Goal: Task Accomplishment & Management: Manage account settings

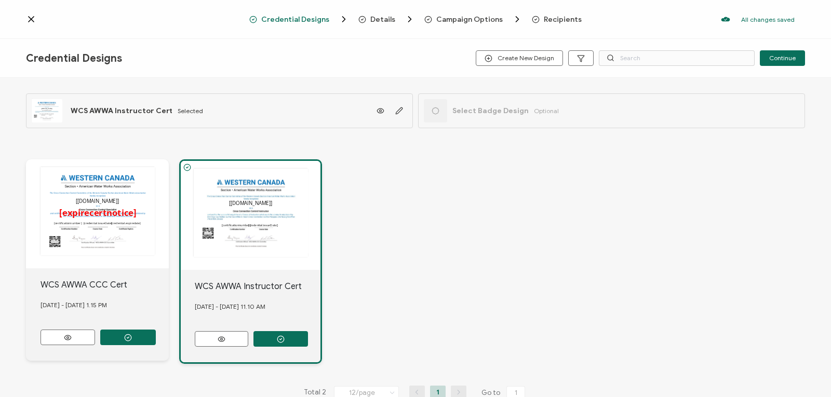
click at [29, 16] on icon at bounding box center [31, 19] width 10 height 10
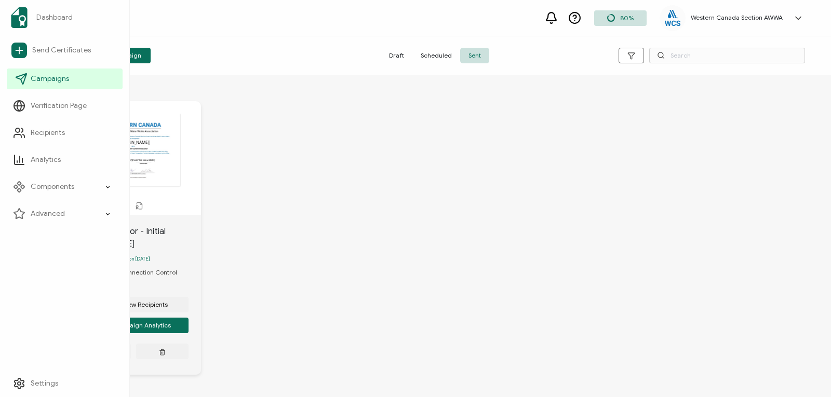
click at [46, 82] on span "Campaigns" at bounding box center [50, 79] width 38 height 10
click at [55, 76] on span "Campaigns" at bounding box center [50, 79] width 38 height 10
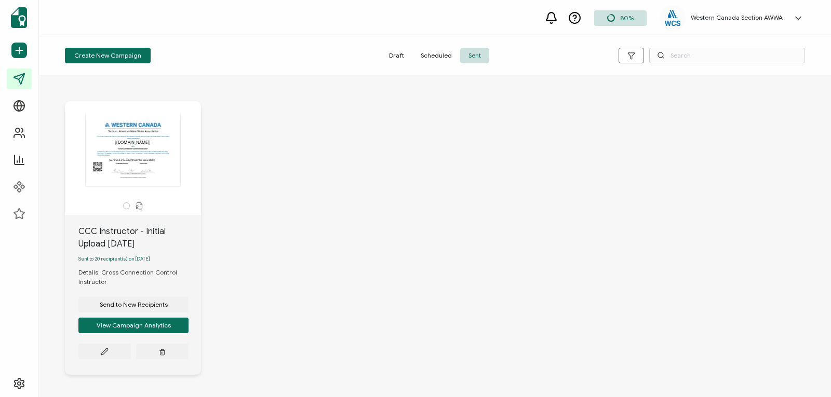
click at [466, 54] on span "Sent" at bounding box center [474, 56] width 29 height 16
click at [125, 327] on button "View Campaign Analytics" at bounding box center [133, 326] width 110 height 16
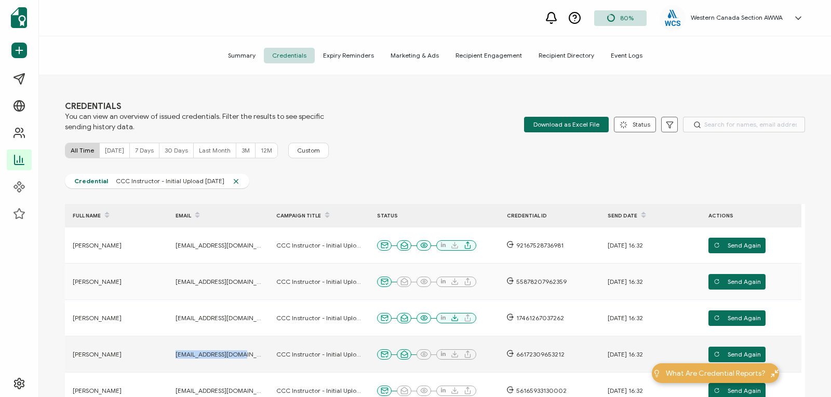
drag, startPoint x: 237, startPoint y: 353, endPoint x: 174, endPoint y: 353, distance: 63.4
click at [174, 353] on div "[EMAIL_ADDRESS][DOMAIN_NAME]" at bounding box center [218, 355] width 101 height 8
copy span "[EMAIL_ADDRESS][DOMAIN_NAME]"
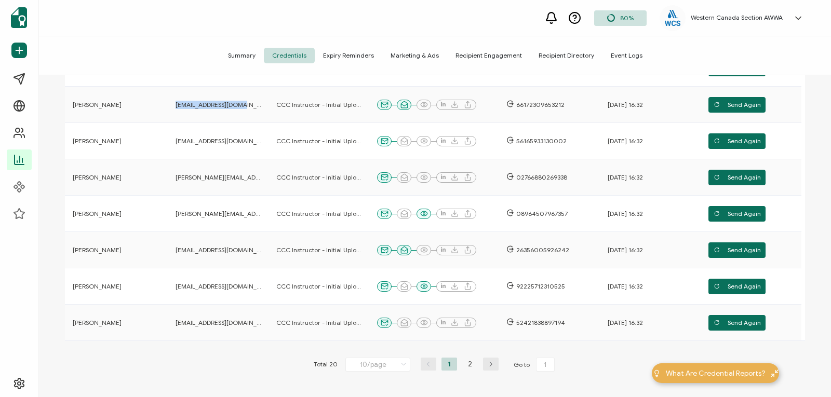
scroll to position [254, 0]
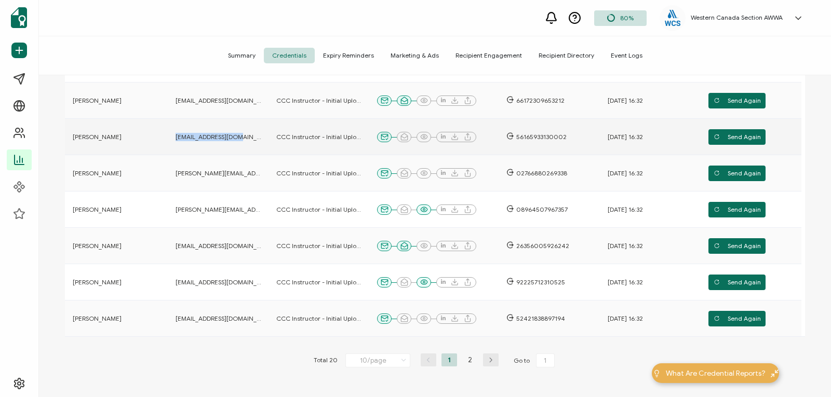
drag, startPoint x: 245, startPoint y: 138, endPoint x: 174, endPoint y: 140, distance: 71.2
click at [174, 140] on div "[EMAIL_ADDRESS][DOMAIN_NAME]" at bounding box center [218, 137] width 101 height 8
copy span "[EMAIL_ADDRESS][DOMAIN_NAME]"
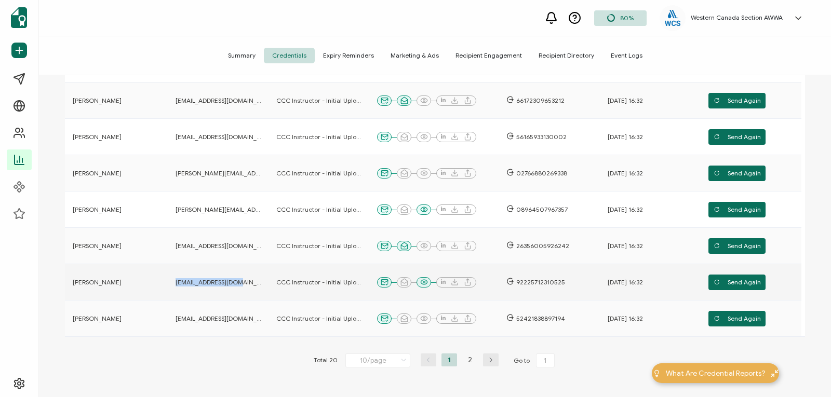
drag, startPoint x: 244, startPoint y: 283, endPoint x: 177, endPoint y: 284, distance: 67.0
click at [177, 284] on div "[EMAIL_ADDRESS][DOMAIN_NAME]" at bounding box center [218, 282] width 101 height 8
copy span "[EMAIL_ADDRESS][DOMAIN_NAME]"
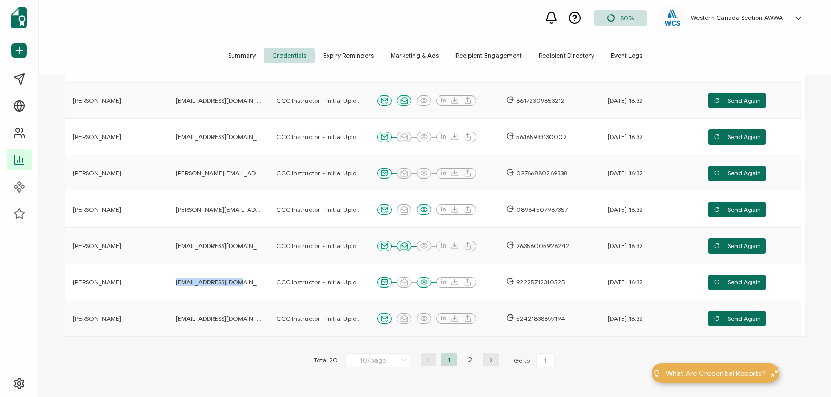
click at [489, 357] on icon "button" at bounding box center [491, 360] width 16 height 6
type input "2"
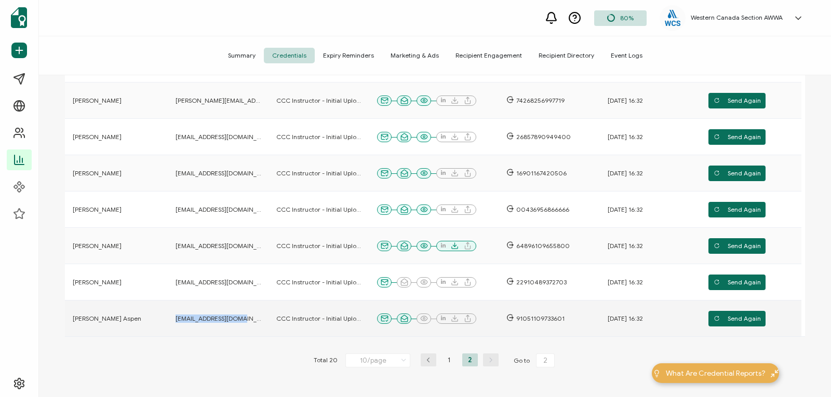
drag, startPoint x: 243, startPoint y: 319, endPoint x: 176, endPoint y: 321, distance: 67.0
click at [176, 321] on div "[EMAIL_ADDRESS][DOMAIN_NAME]" at bounding box center [218, 319] width 101 height 8
copy span "[EMAIL_ADDRESS][DOMAIN_NAME]"
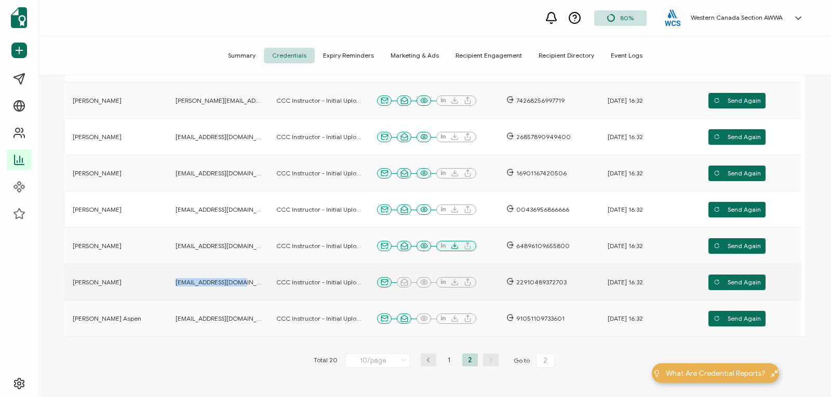
drag, startPoint x: 245, startPoint y: 282, endPoint x: 176, endPoint y: 284, distance: 69.1
click at [176, 284] on div "[EMAIL_ADDRESS][DOMAIN_NAME]" at bounding box center [218, 282] width 101 height 8
copy span "[EMAIL_ADDRESS][DOMAIN_NAME]"
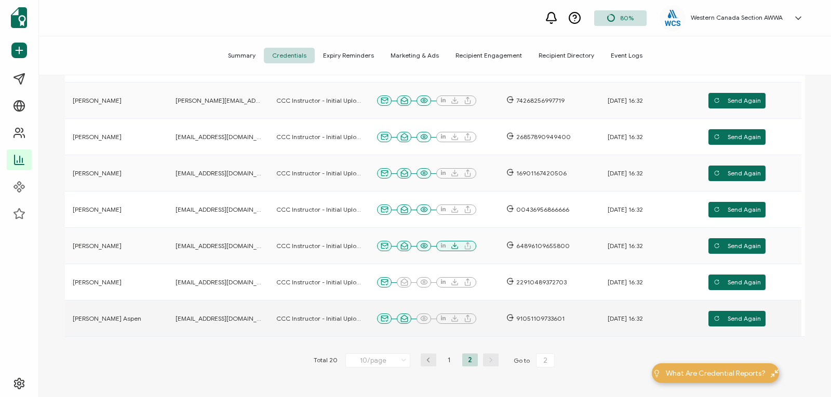
click at [231, 303] on td "[EMAIL_ADDRESS][DOMAIN_NAME]" at bounding box center [218, 319] width 101 height 36
drag, startPoint x: 250, startPoint y: 249, endPoint x: 174, endPoint y: 250, distance: 76.4
click at [174, 250] on div "[EMAIL_ADDRESS][DOMAIN_NAME]" at bounding box center [218, 246] width 101 height 8
copy span "[EMAIL_ADDRESS][DOMAIN_NAME]"
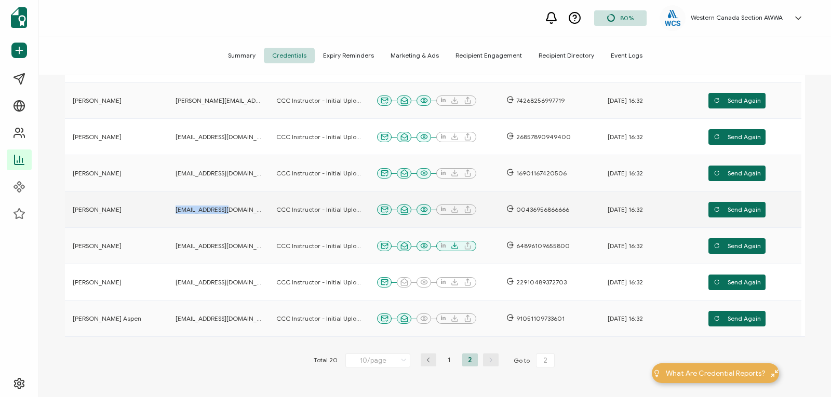
drag, startPoint x: 219, startPoint y: 208, endPoint x: 176, endPoint y: 209, distance: 42.6
click at [176, 209] on div "[EMAIL_ADDRESS][DOMAIN_NAME]" at bounding box center [218, 210] width 101 height 8
copy span "[EMAIL_ADDRESS][DOMAIN_NAME]"
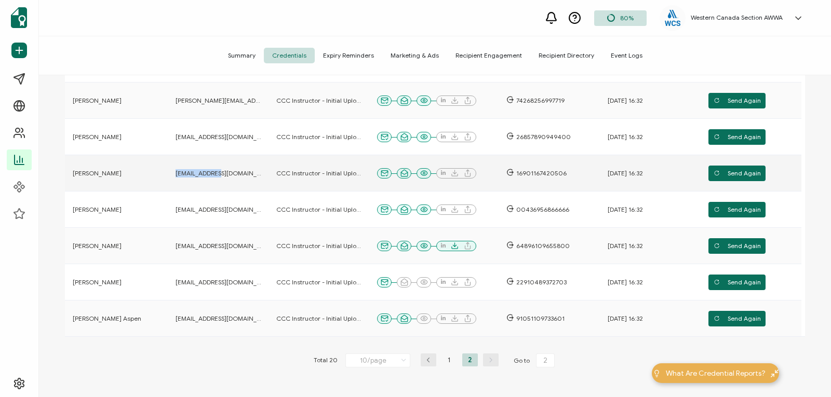
drag, startPoint x: 217, startPoint y: 174, endPoint x: 174, endPoint y: 175, distance: 42.6
click at [174, 175] on div "[EMAIL_ADDRESS][DOMAIN_NAME]" at bounding box center [218, 173] width 101 height 8
copy span "[EMAIL_ADDRESS][DOMAIN_NAME]"
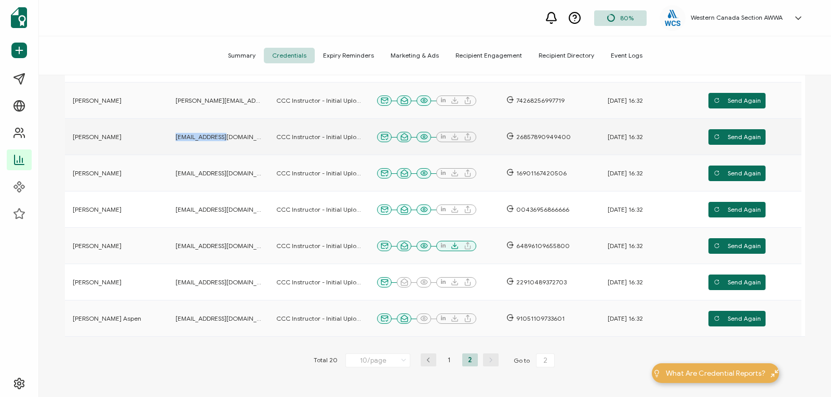
drag, startPoint x: 226, startPoint y: 138, endPoint x: 169, endPoint y: 142, distance: 57.3
click at [169, 142] on td "[EMAIL_ADDRESS][DOMAIN_NAME]" at bounding box center [218, 137] width 101 height 36
copy span "[EMAIL_ADDRESS][DOMAIN_NAME]"
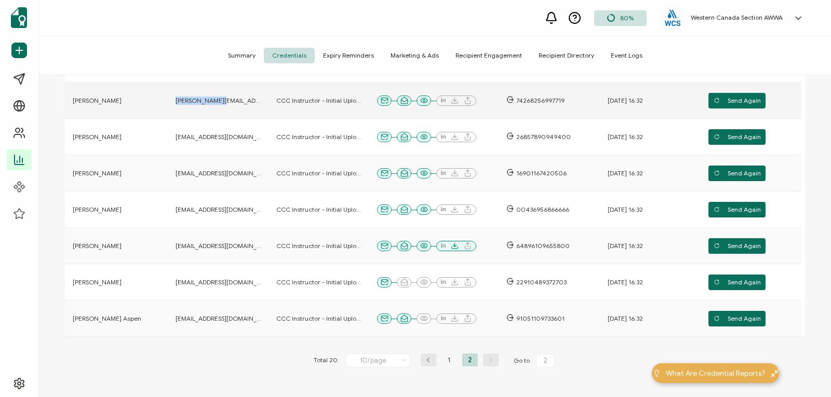
drag, startPoint x: 223, startPoint y: 100, endPoint x: 174, endPoint y: 101, distance: 49.4
click at [174, 101] on div "[PERSON_NAME][EMAIL_ADDRESS][DOMAIN_NAME]" at bounding box center [218, 101] width 101 height 8
copy span "[PERSON_NAME][EMAIL_ADDRESS][DOMAIN_NAME]"
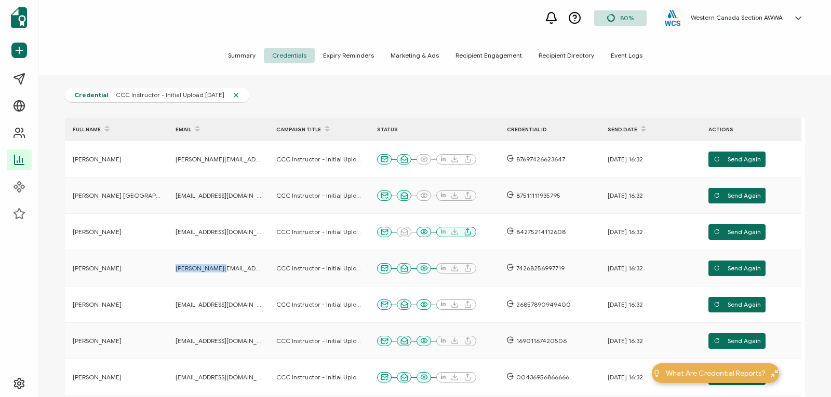
scroll to position [83, 0]
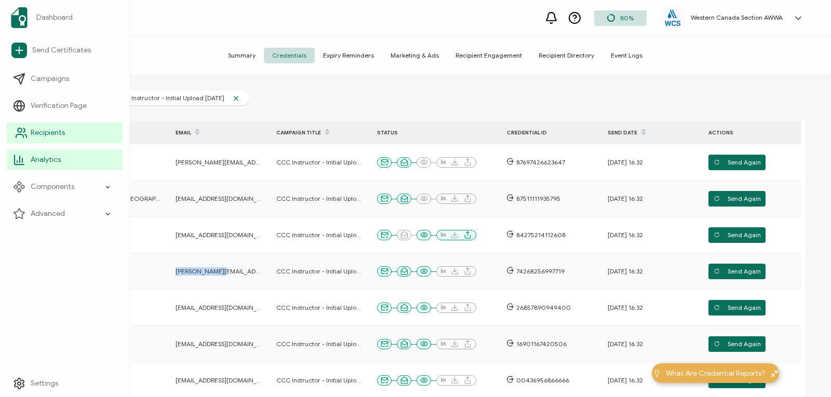
click at [47, 130] on span "Recipients" at bounding box center [48, 133] width 34 height 10
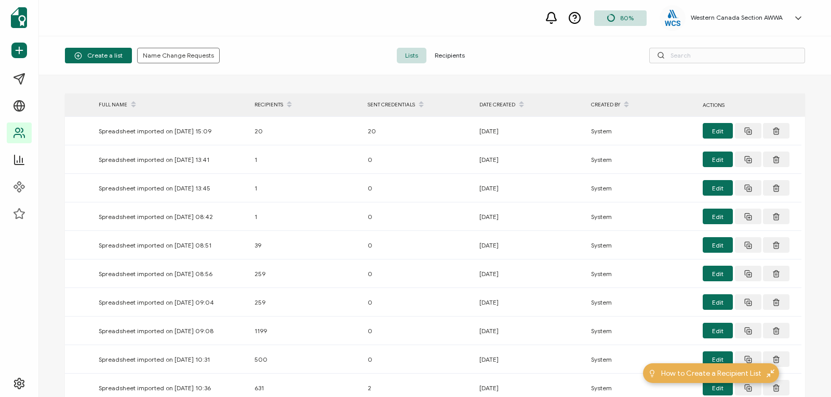
click at [436, 59] on span "Recipients" at bounding box center [449, 56] width 47 height 16
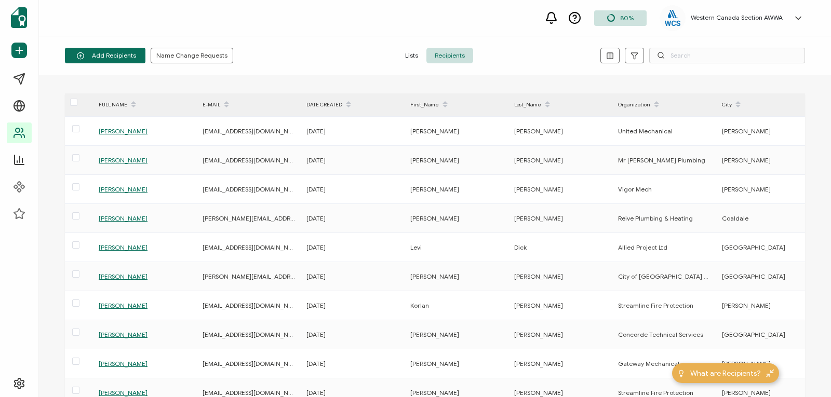
click at [664, 57] on icon at bounding box center [661, 55] width 8 height 8
click at [675, 56] on input "text" at bounding box center [727, 56] width 156 height 16
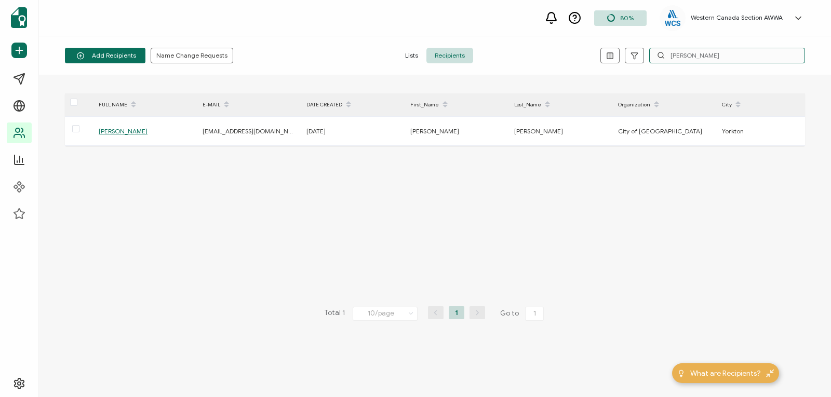
drag, startPoint x: 691, startPoint y: 51, endPoint x: 651, endPoint y: 56, distance: 40.7
click at [651, 56] on input "[PERSON_NAME]" at bounding box center [727, 56] width 156 height 16
click at [696, 56] on input "[PERSON_NAME]" at bounding box center [727, 56] width 156 height 16
drag, startPoint x: 696, startPoint y: 56, endPoint x: 672, endPoint y: 56, distance: 24.4
click at [672, 56] on input "[PERSON_NAME]" at bounding box center [727, 56] width 156 height 16
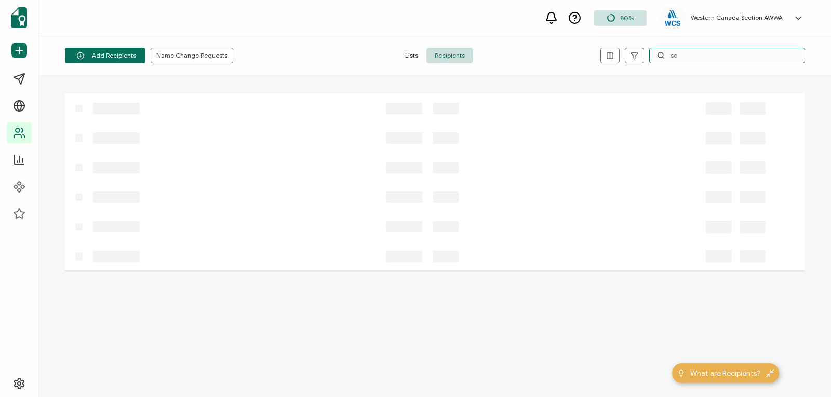
type input "s"
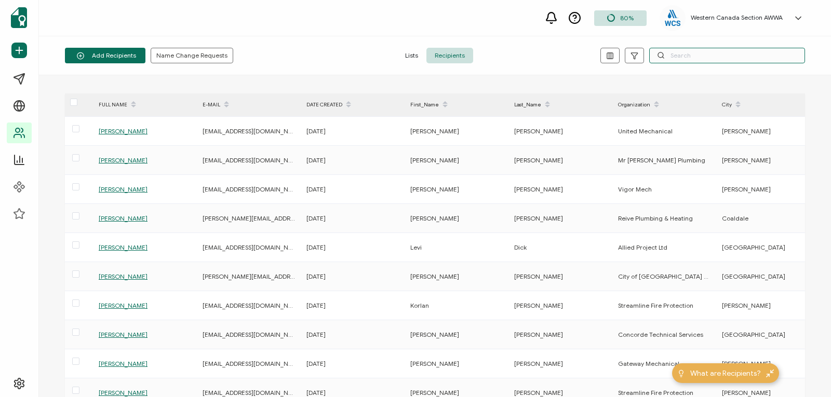
click at [669, 50] on input "text" at bounding box center [727, 56] width 156 height 16
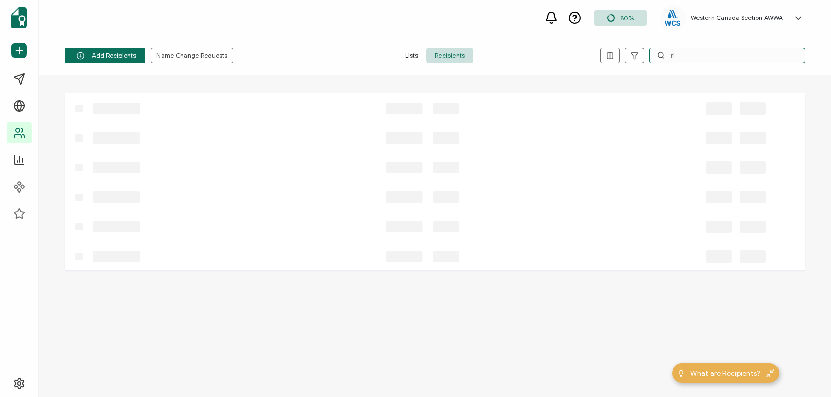
type input "r"
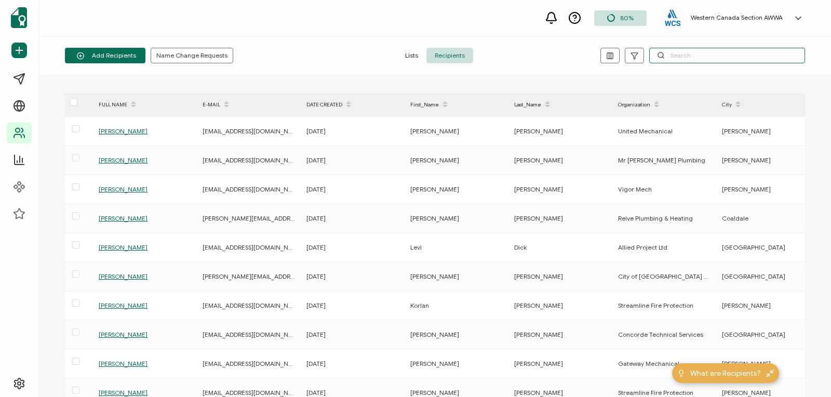
click at [689, 56] on input "text" at bounding box center [727, 56] width 156 height 16
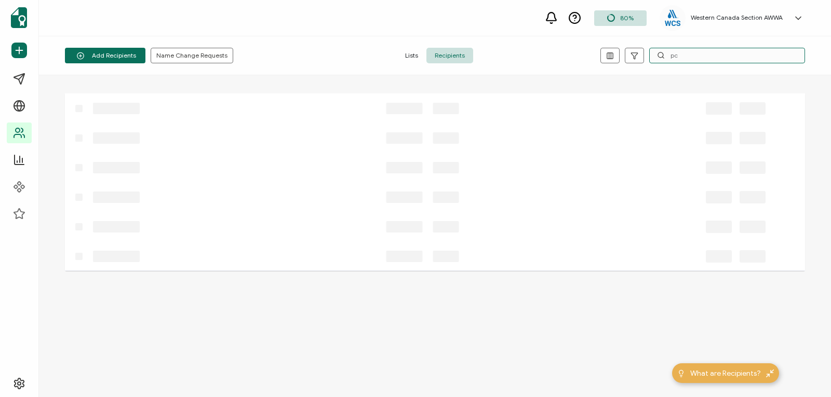
type input "p"
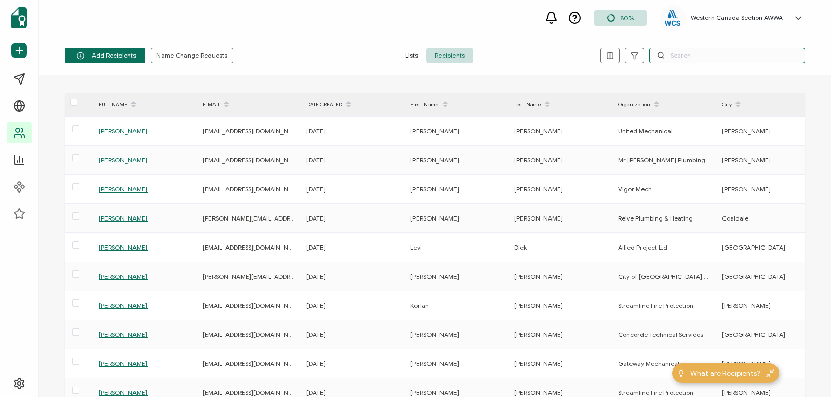
click at [689, 56] on input "text" at bounding box center [727, 56] width 156 height 16
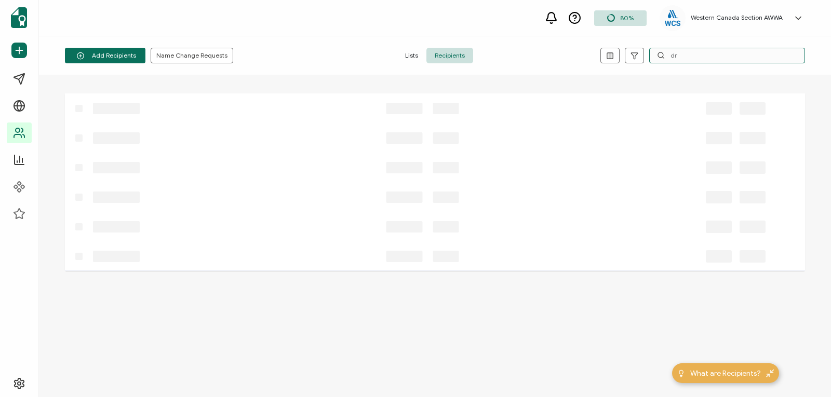
type input "d"
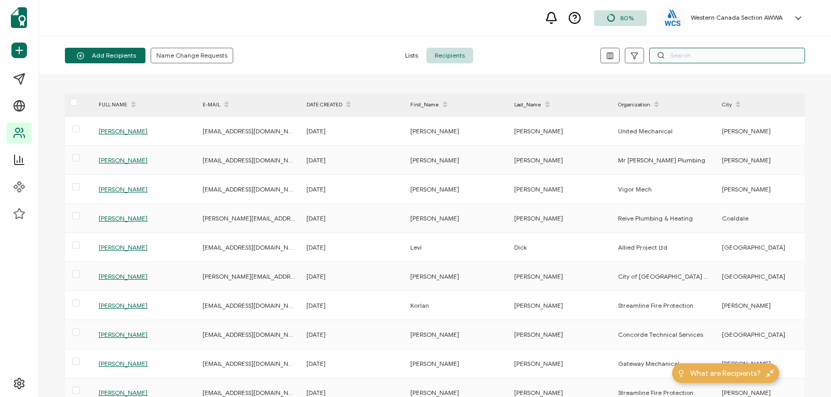
click at [676, 55] on input "text" at bounding box center [727, 56] width 156 height 16
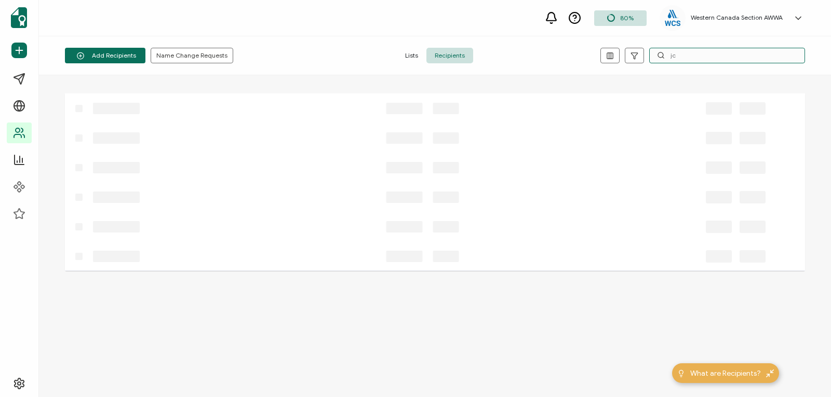
type input "j"
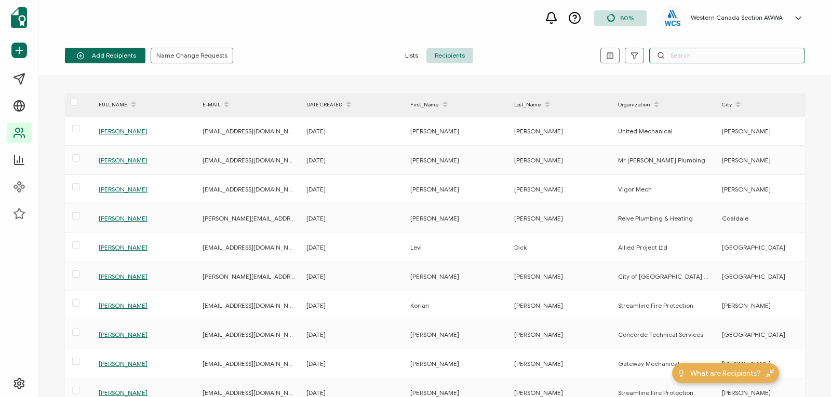
click at [716, 52] on input "text" at bounding box center [727, 56] width 156 height 16
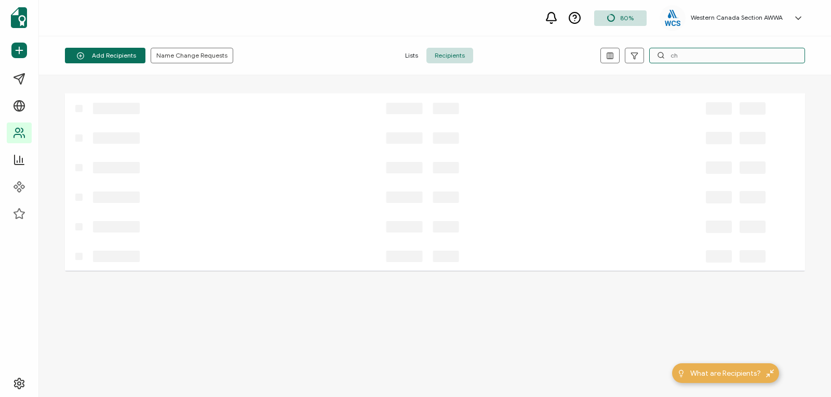
type input "c"
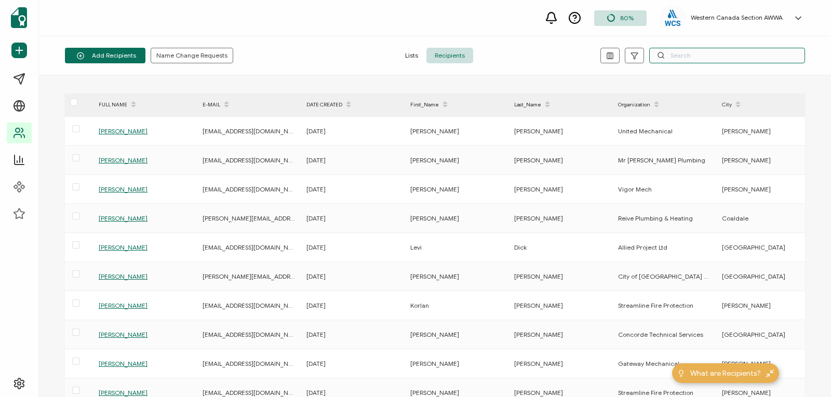
click at [694, 50] on input "text" at bounding box center [727, 56] width 156 height 16
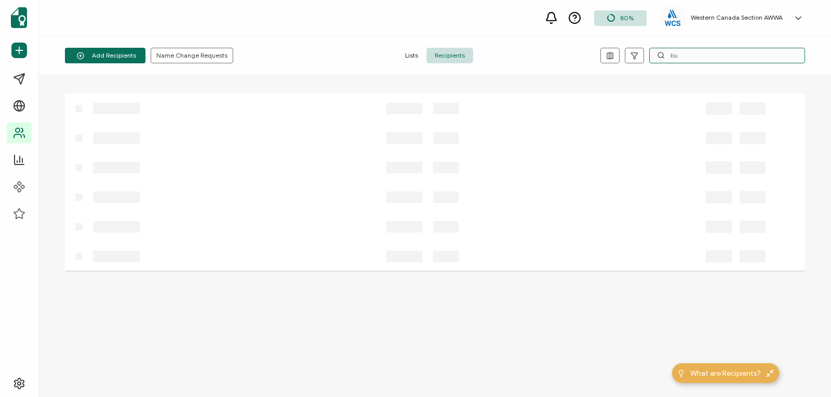
type input "b"
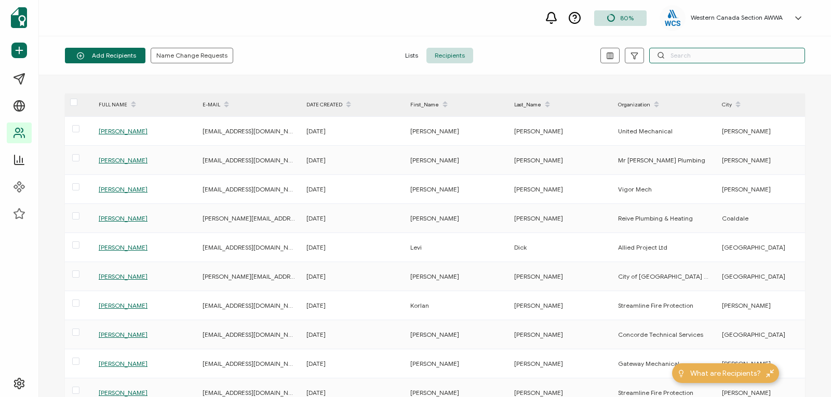
click at [671, 57] on input "text" at bounding box center [727, 56] width 156 height 16
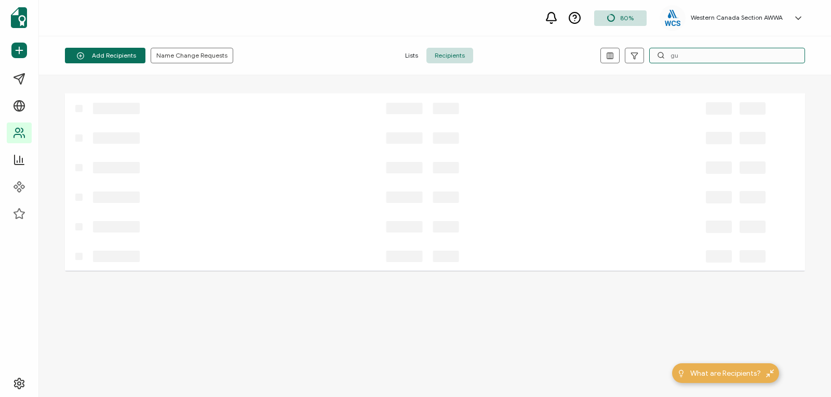
type input "g"
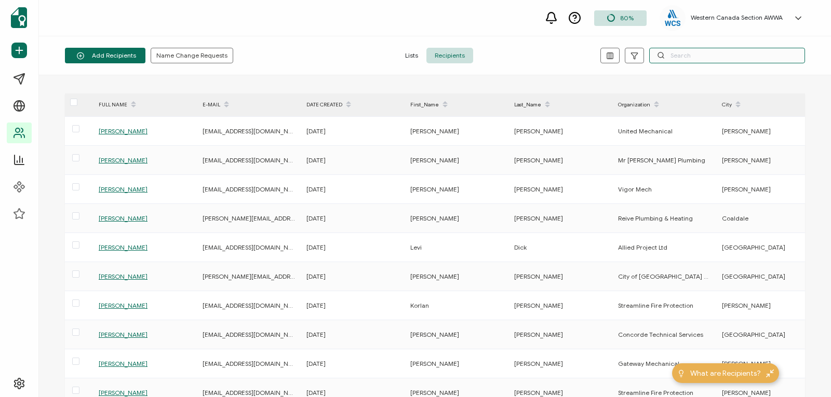
click at [687, 52] on input "text" at bounding box center [727, 56] width 156 height 16
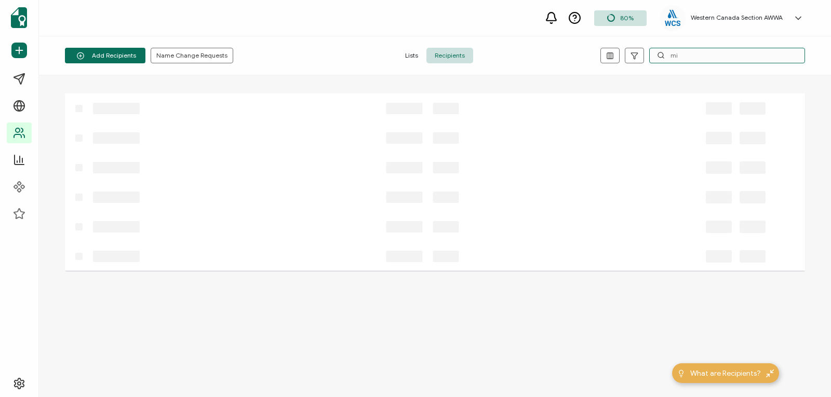
type input "m"
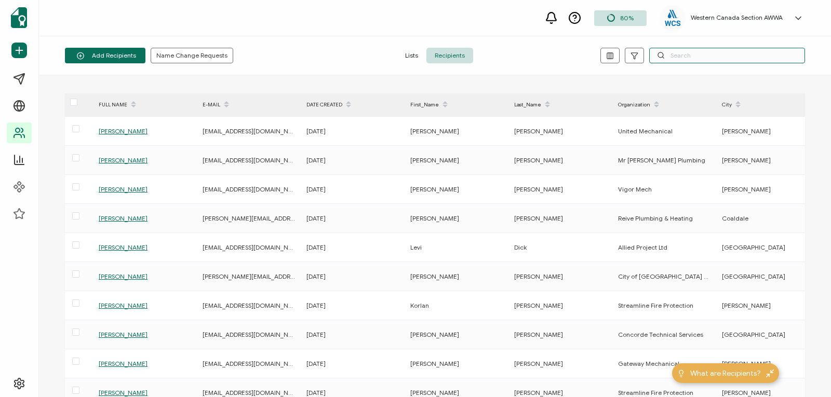
click at [678, 54] on input "text" at bounding box center [727, 56] width 156 height 16
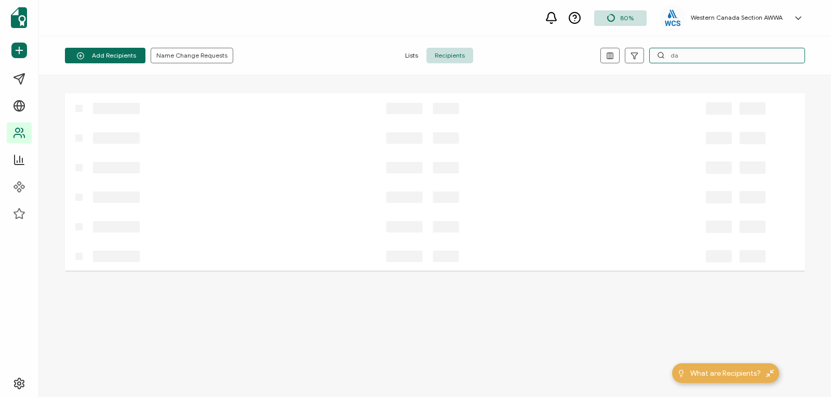
type input "d"
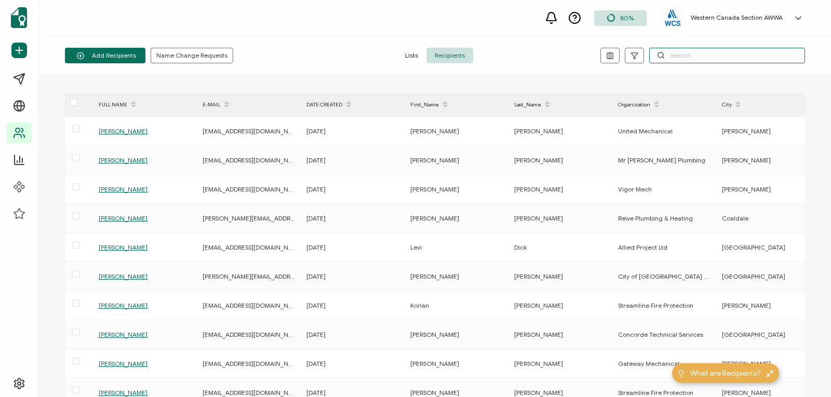
click at [676, 59] on input "text" at bounding box center [727, 56] width 156 height 16
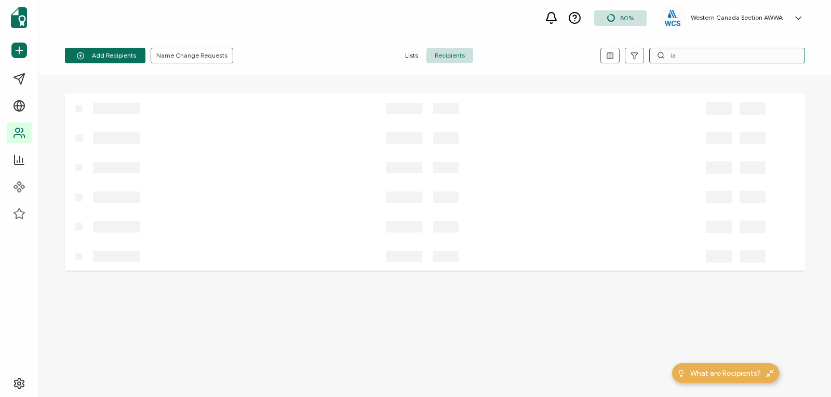
type input "i"
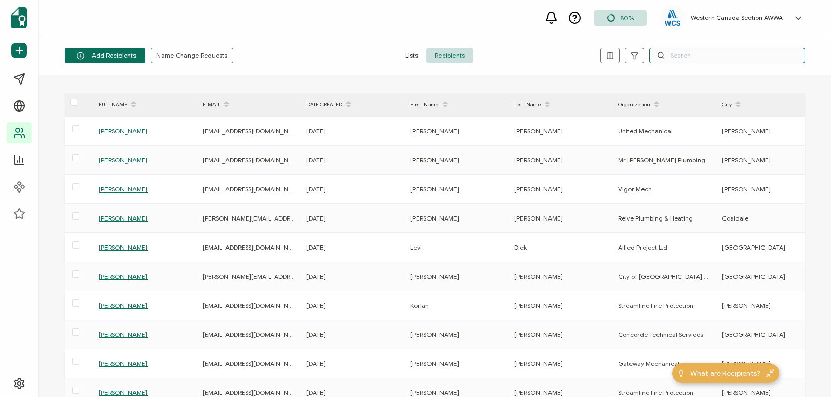
click at [678, 51] on input "text" at bounding box center [727, 56] width 156 height 16
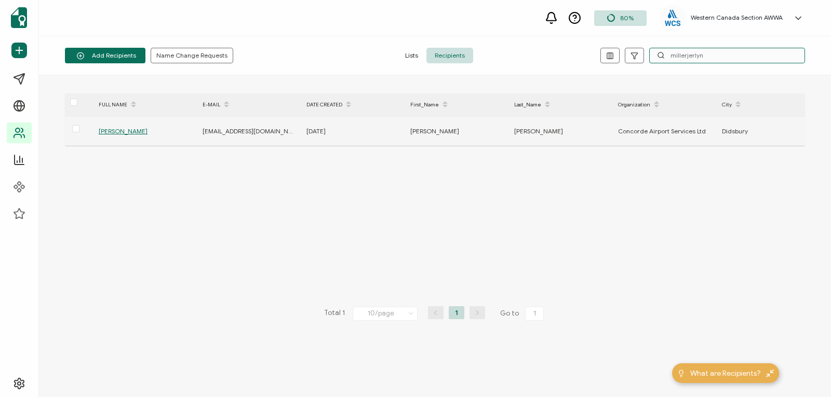
type input "millerjerlyn"
click at [122, 131] on span "[PERSON_NAME]" at bounding box center [123, 131] width 49 height 8
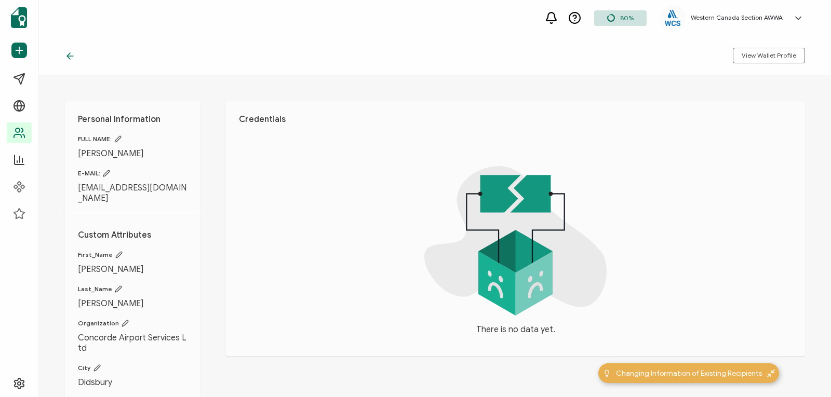
click at [70, 53] on icon at bounding box center [68, 56] width 3 height 6
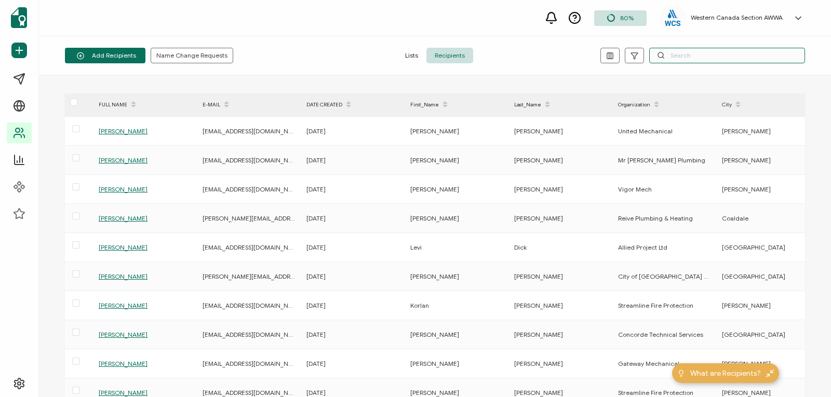
click at [676, 56] on input "text" at bounding box center [727, 56] width 156 height 16
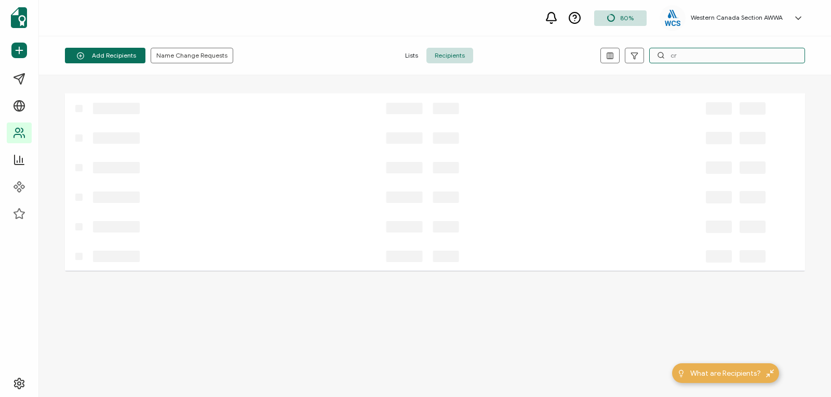
type input "c"
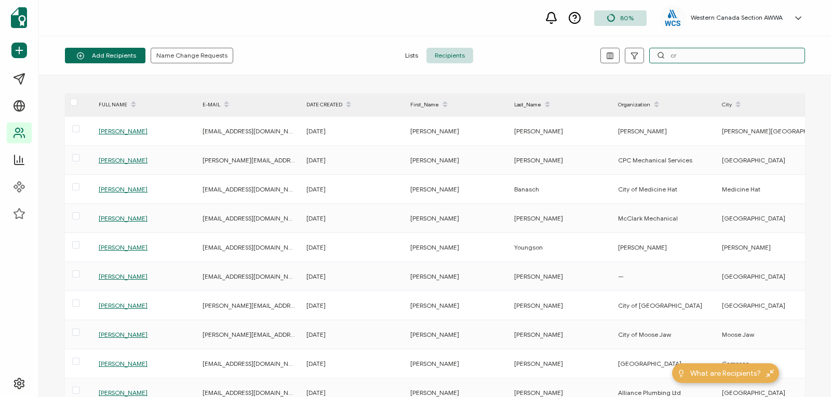
type input "c"
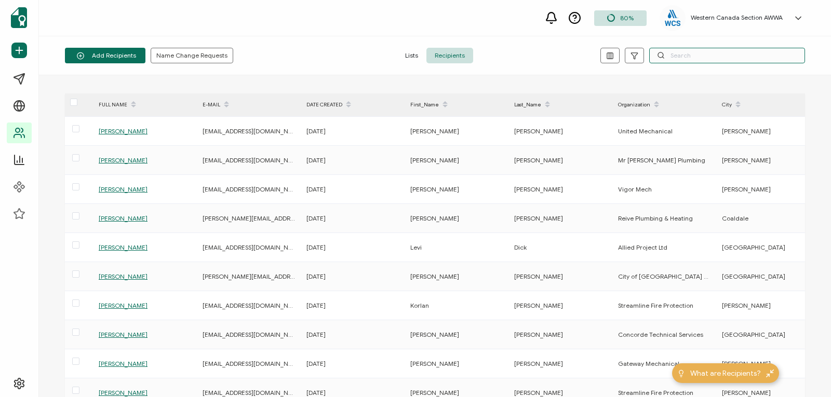
click at [673, 56] on input "text" at bounding box center [727, 56] width 156 height 16
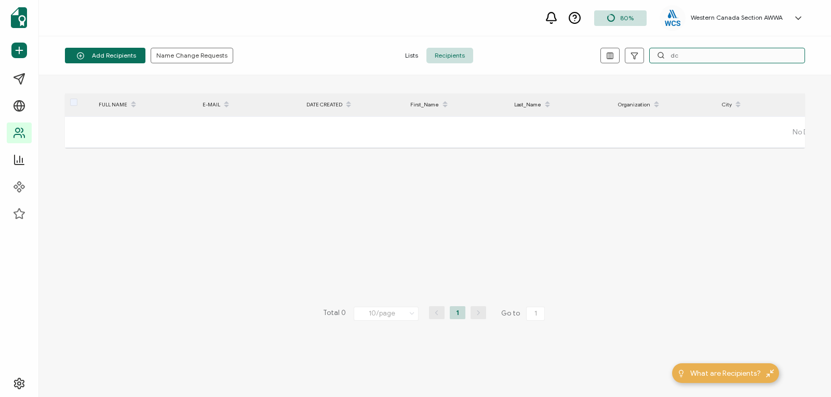
type input "d"
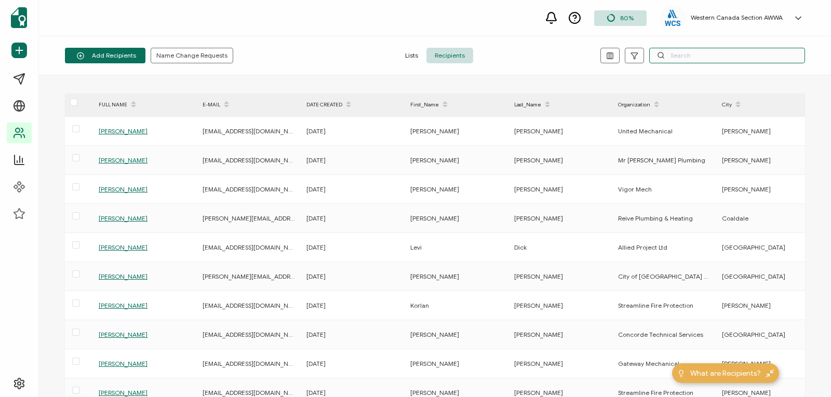
click at [675, 58] on input "text" at bounding box center [727, 56] width 156 height 16
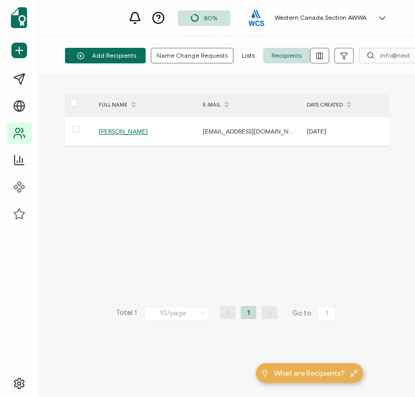
click at [169, 92] on div "FULL NAME E-MAIL DATE CREATED First_Name Last_Name Organization City Province R…" at bounding box center [227, 236] width 376 height 322
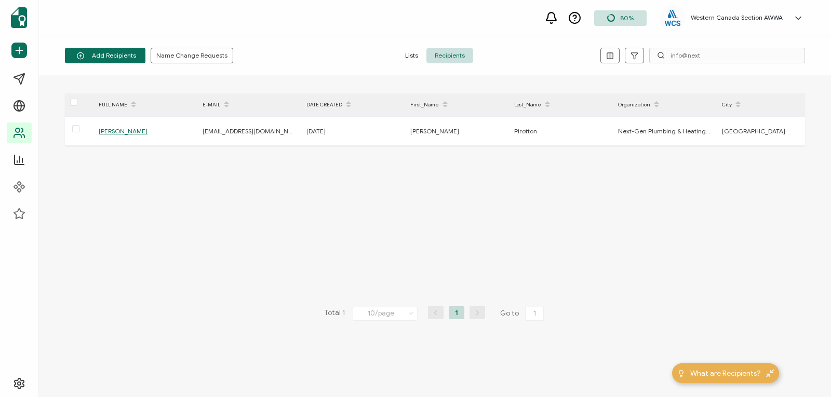
click at [693, 113] on div "Organization" at bounding box center [665, 105] width 104 height 18
click at [714, 53] on input "info@next" at bounding box center [727, 56] width 156 height 16
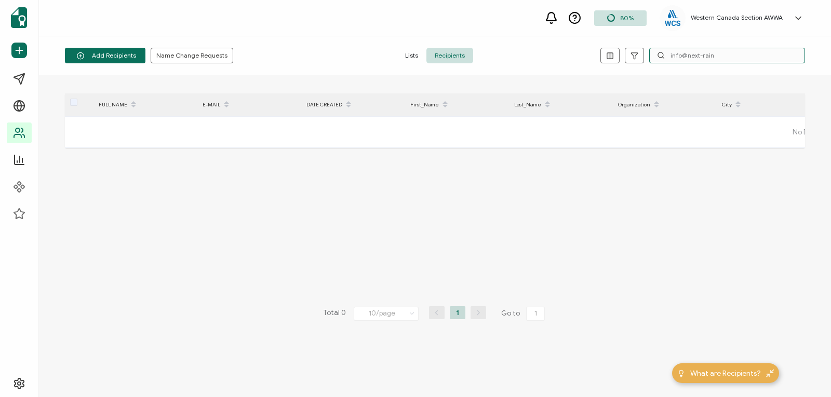
type input "info@next-rain"
drag, startPoint x: 727, startPoint y: 52, endPoint x: 610, endPoint y: 56, distance: 116.4
click at [610, 56] on div "info@next-rain" at bounding box center [681, 56] width 247 height 16
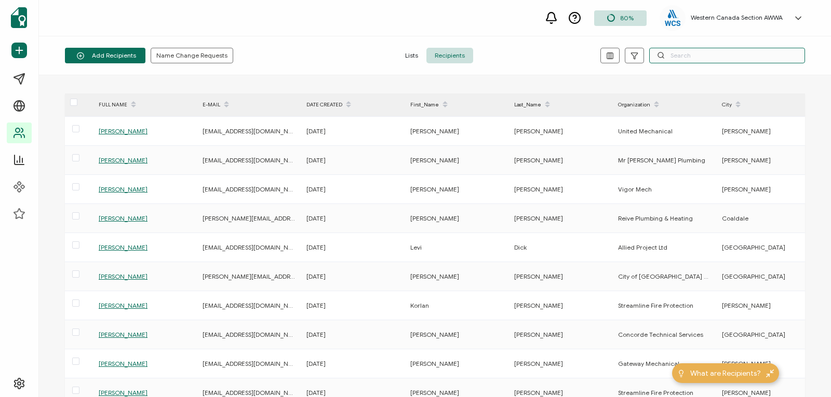
click at [683, 55] on input "text" at bounding box center [727, 56] width 156 height 16
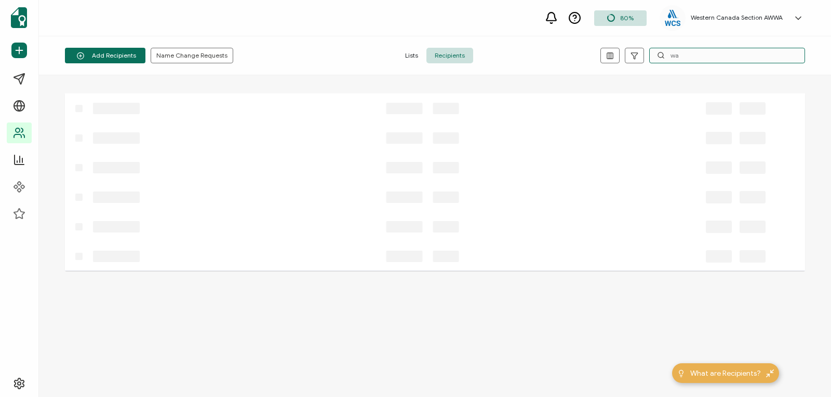
type input "w"
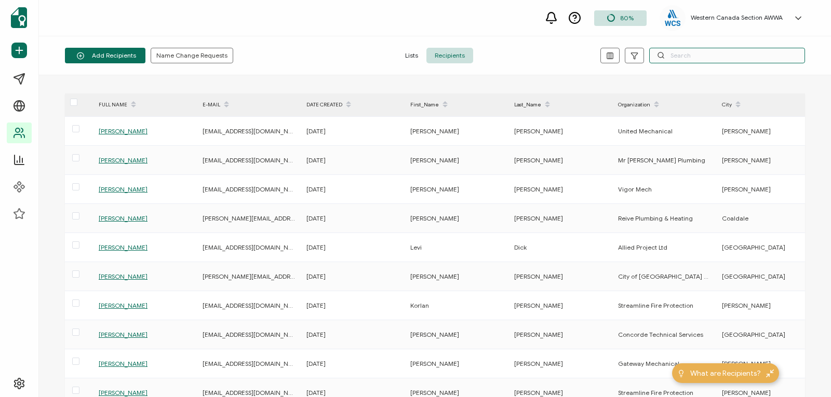
click at [670, 52] on input "text" at bounding box center [727, 56] width 156 height 16
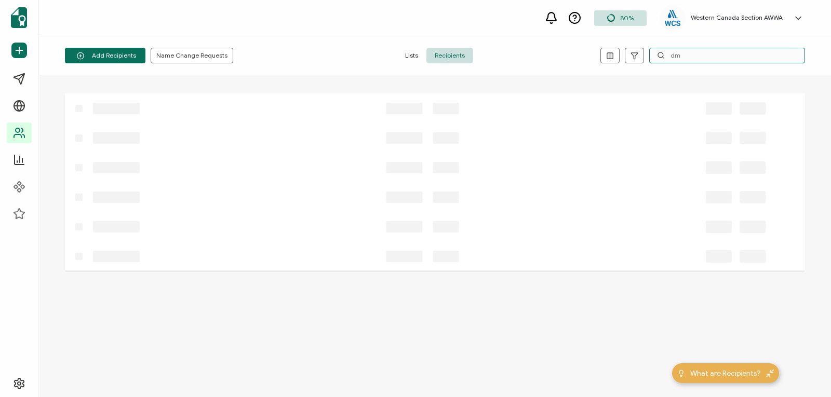
type input "d"
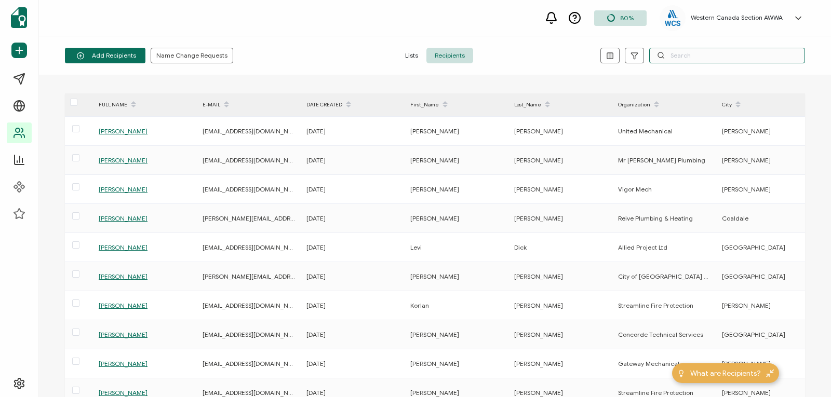
click at [682, 50] on input "text" at bounding box center [727, 56] width 156 height 16
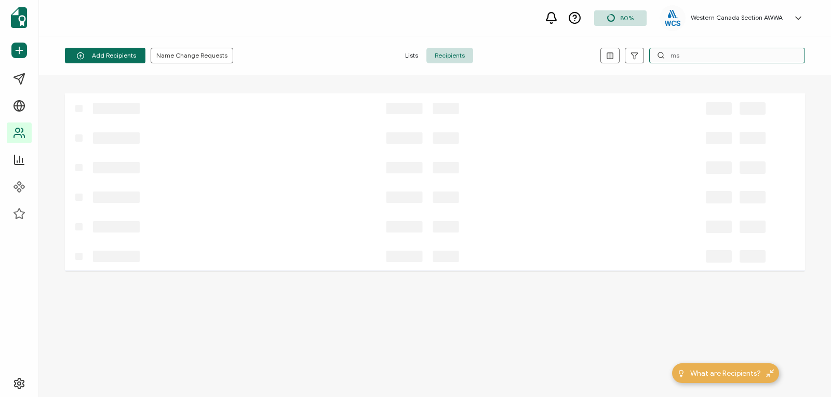
type input "m"
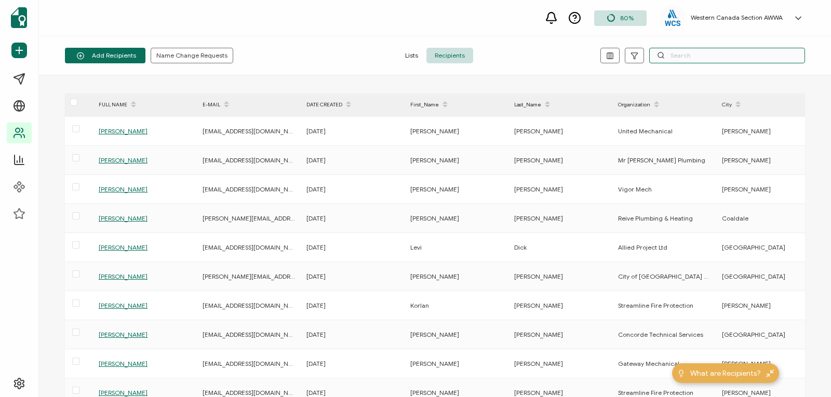
click at [688, 59] on input "text" at bounding box center [727, 56] width 156 height 16
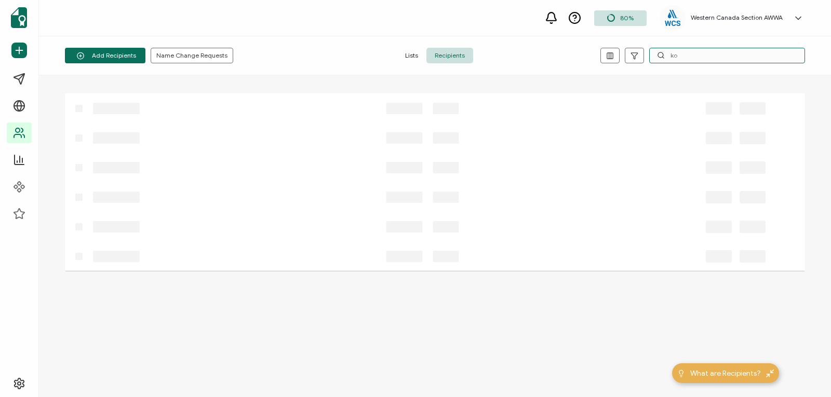
type input "k"
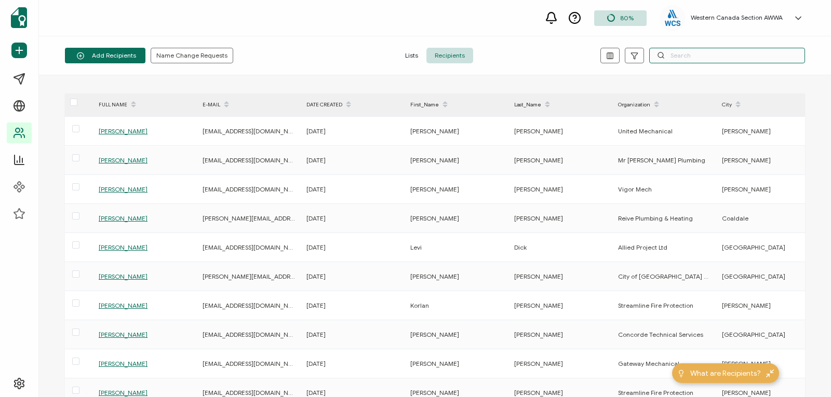
click at [702, 54] on input "text" at bounding box center [727, 56] width 156 height 16
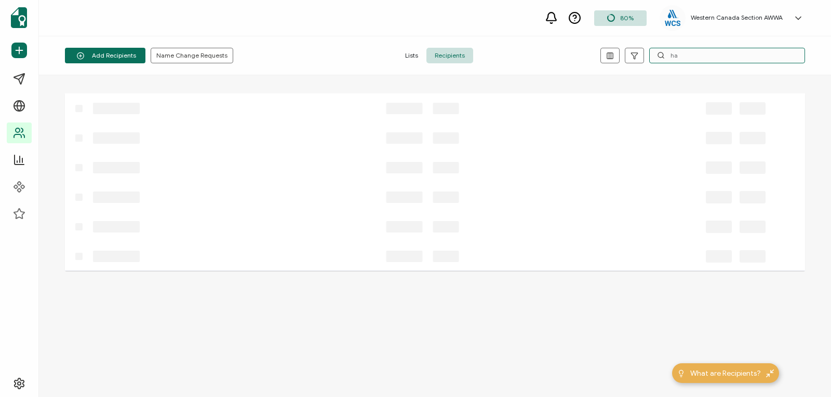
type input "h"
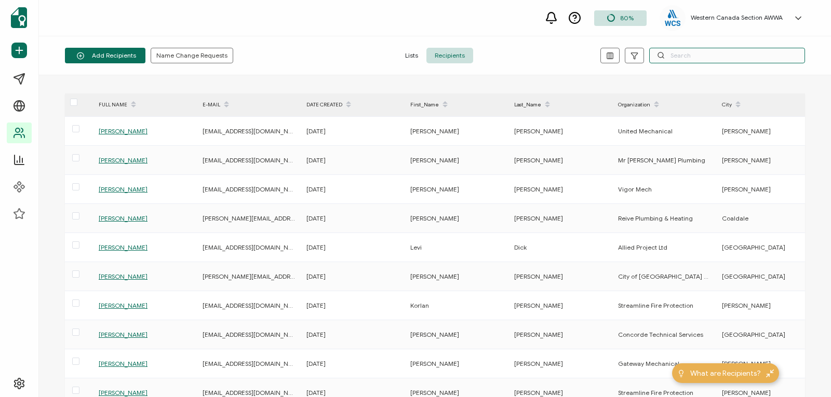
click at [684, 50] on input "text" at bounding box center [727, 56] width 156 height 16
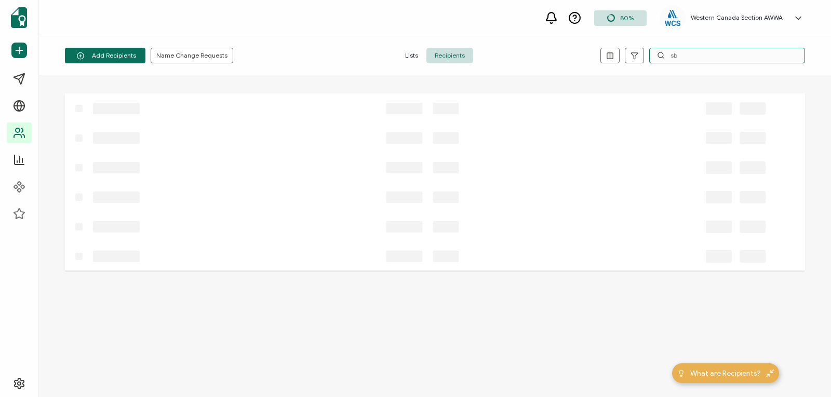
type input "s"
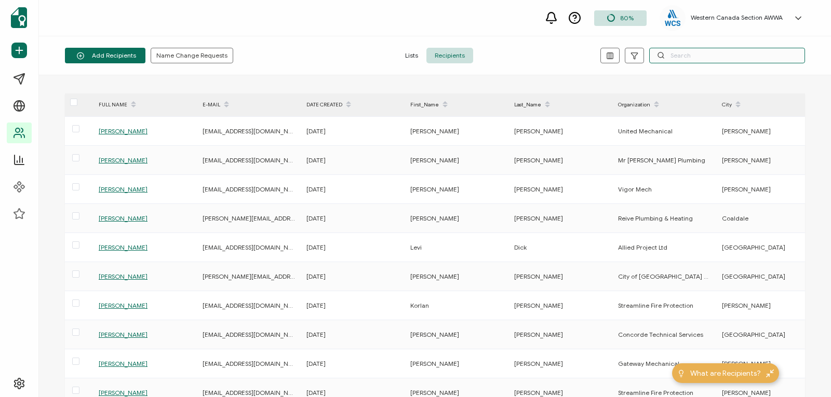
click at [668, 51] on input "text" at bounding box center [727, 56] width 156 height 16
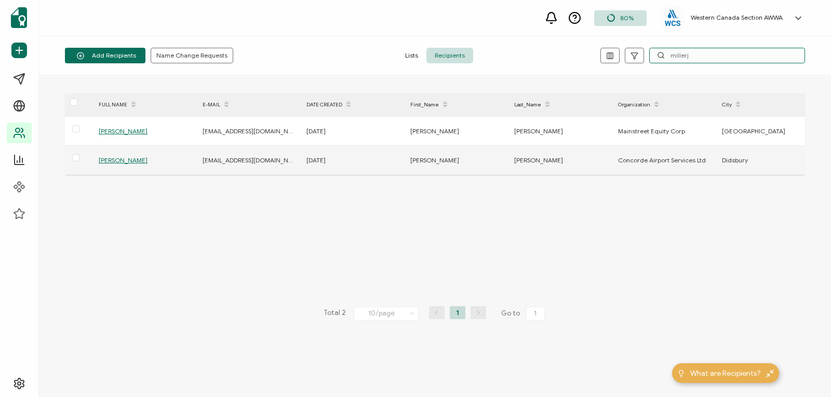
type input "millerj"
click at [124, 159] on span "[PERSON_NAME]" at bounding box center [123, 160] width 49 height 8
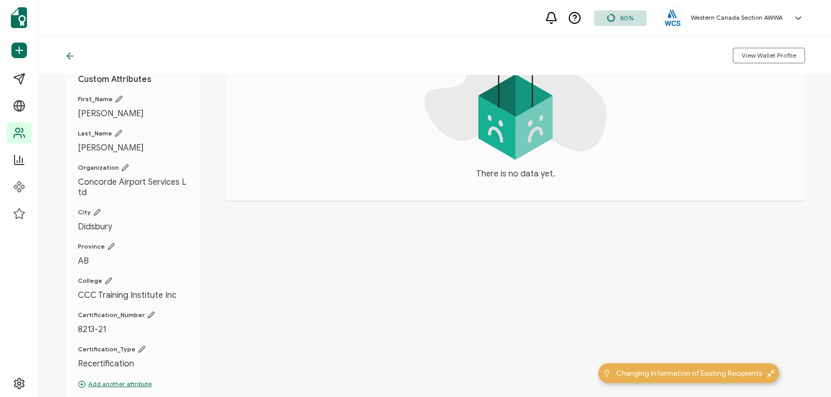
scroll to position [160, 0]
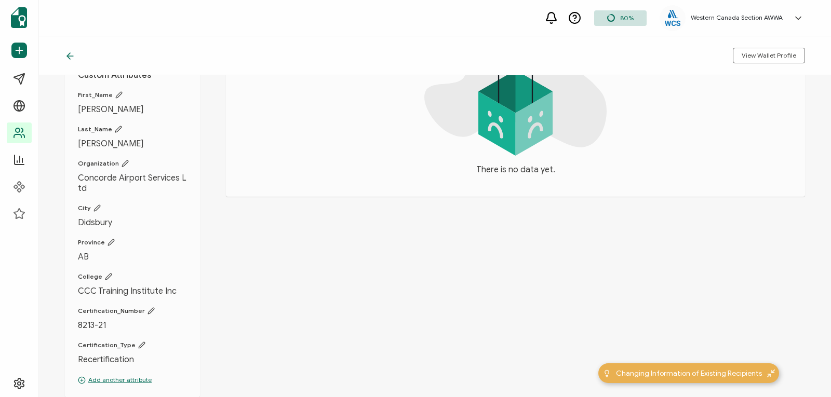
click at [94, 205] on icon at bounding box center [97, 208] width 7 height 7
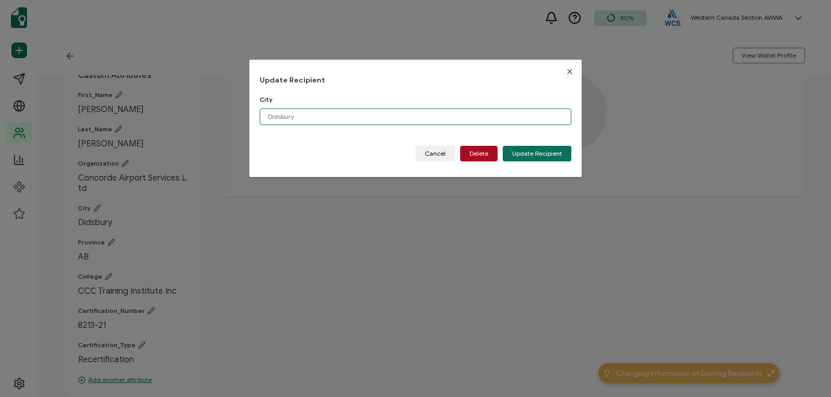
drag, startPoint x: 310, startPoint y: 116, endPoint x: 227, endPoint y: 112, distance: 83.2
click at [227, 112] on div "Update Recipient City Didsbury Please enter a valid name. Cancel Delete Update …" at bounding box center [415, 198] width 831 height 397
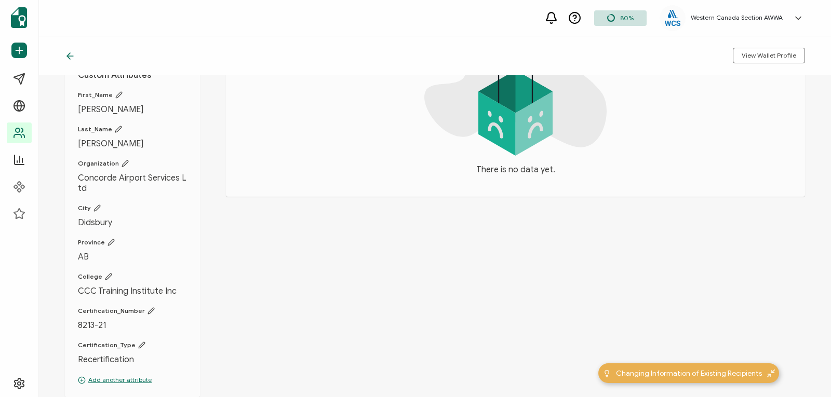
click at [98, 205] on icon at bounding box center [97, 208] width 6 height 6
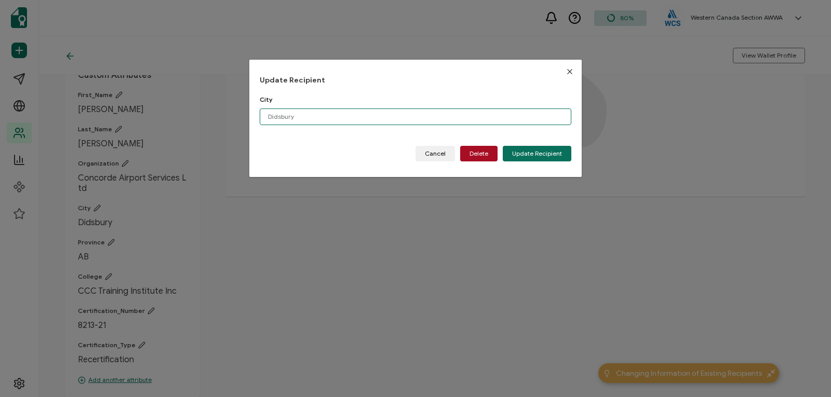
click at [340, 118] on input "Didsbury" at bounding box center [416, 117] width 312 height 17
type input "D"
type input "[GEOGRAPHIC_DATA]"
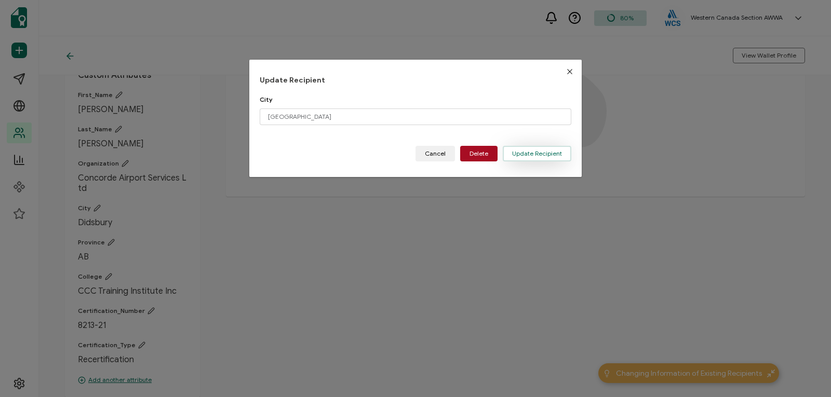
click at [545, 152] on span "Update Recipient" at bounding box center [537, 154] width 50 height 6
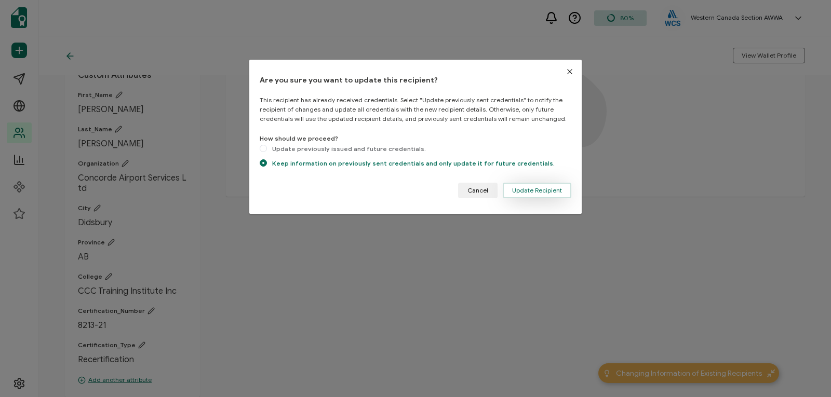
click at [538, 183] on button "Update Recipient" at bounding box center [537, 191] width 69 height 16
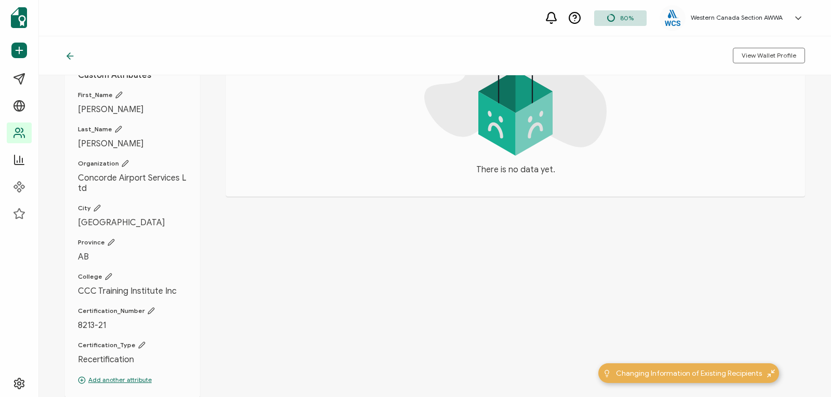
click at [138, 342] on icon at bounding box center [141, 345] width 7 height 7
type input "Recertification"
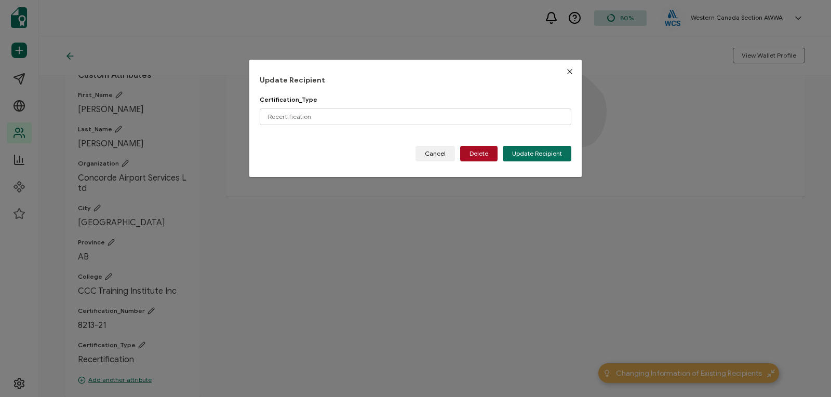
click at [134, 335] on div "Update Recipient Certification_Type Recertification Please enter a valid name. …" at bounding box center [415, 198] width 831 height 397
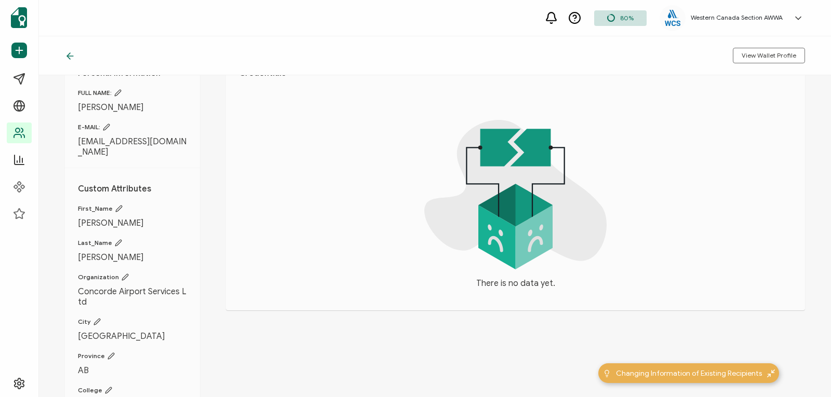
scroll to position [0, 0]
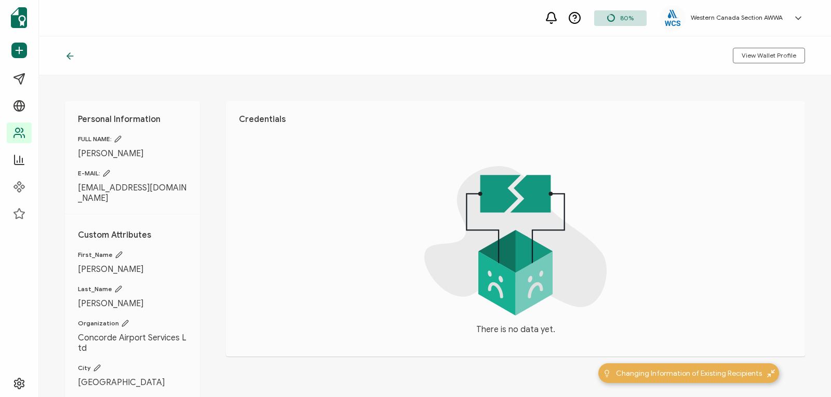
click at [72, 54] on icon at bounding box center [70, 56] width 10 height 10
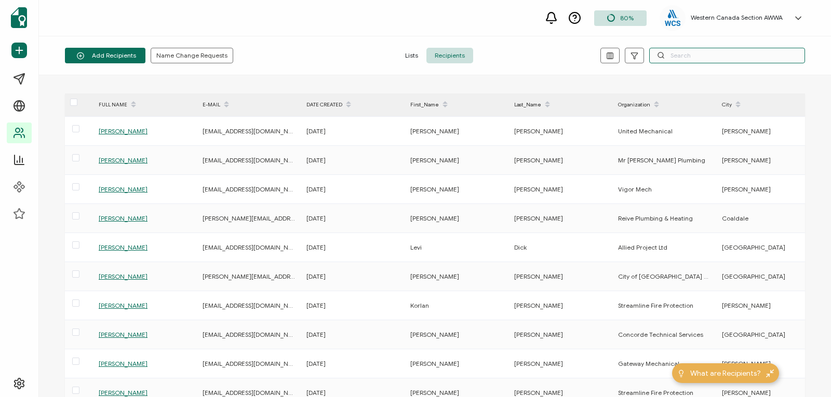
click at [713, 53] on input "text" at bounding box center [727, 56] width 156 height 16
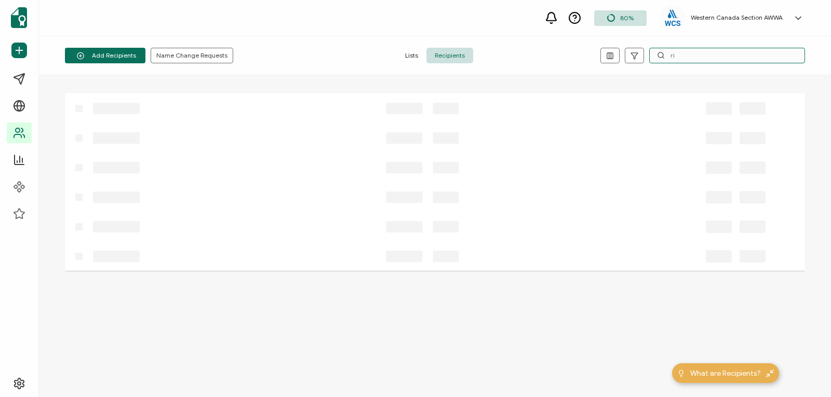
type input "r"
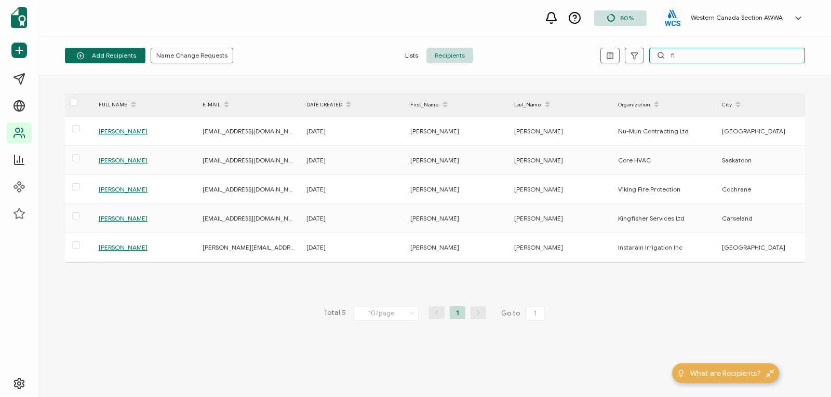
type input "f"
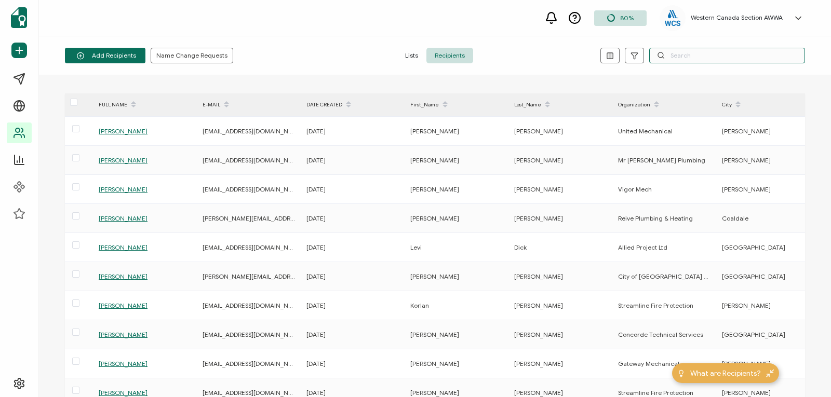
click at [675, 52] on input "text" at bounding box center [727, 56] width 156 height 16
paste input "[EMAIL_ADDRESS][DOMAIN_NAME]"
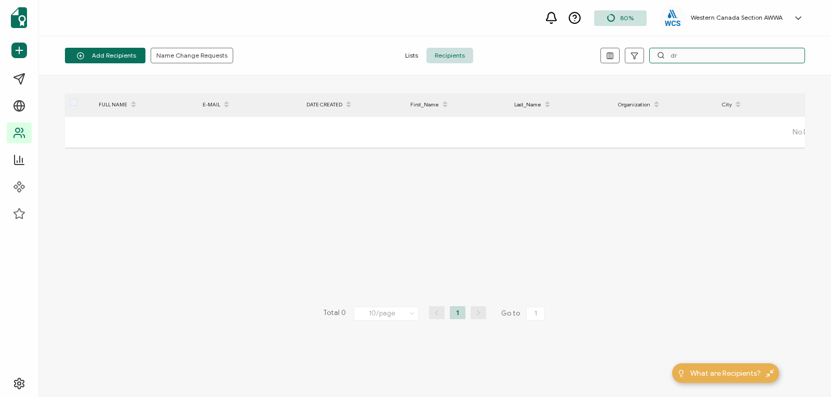
type input "d"
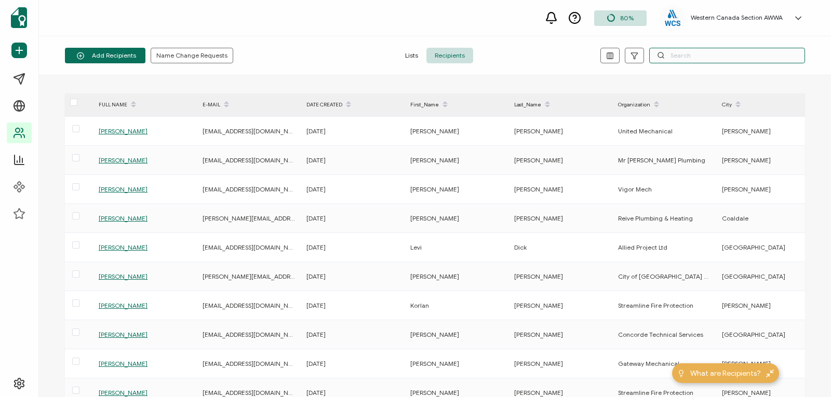
click at [695, 55] on input "text" at bounding box center [727, 56] width 156 height 16
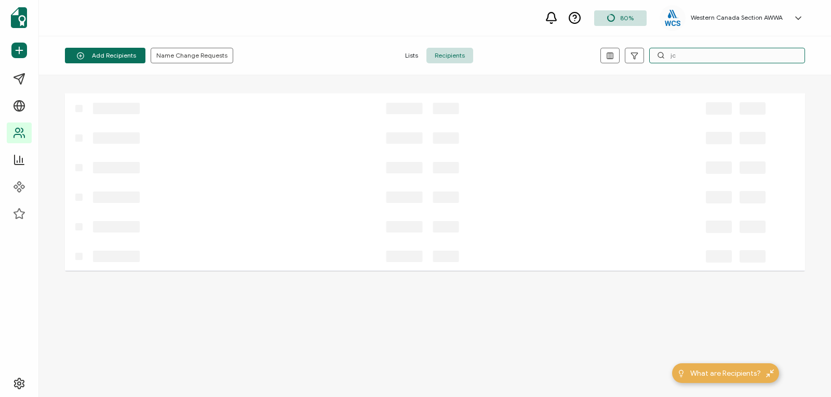
type input "j"
